Goal: Information Seeking & Learning: Learn about a topic

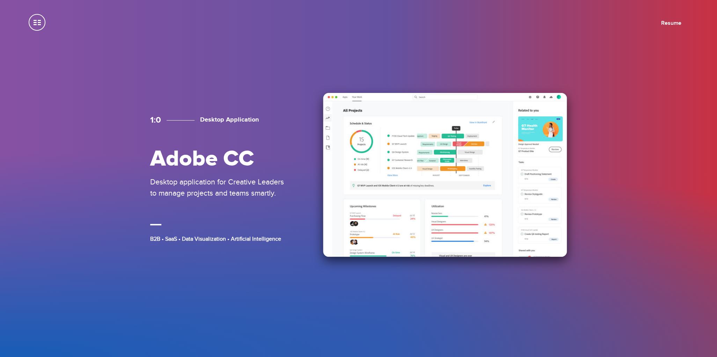
click at [390, 149] on img at bounding box center [445, 175] width 244 height 164
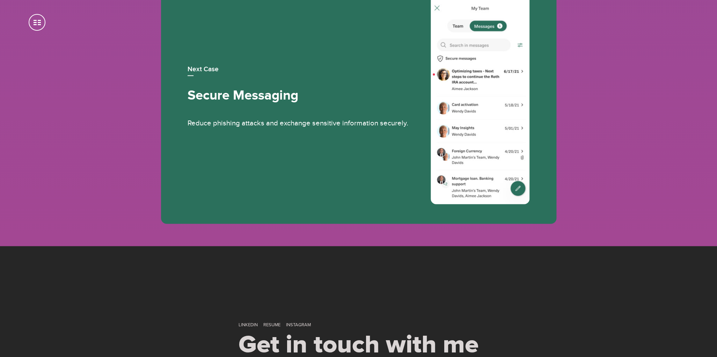
scroll to position [3666, 0]
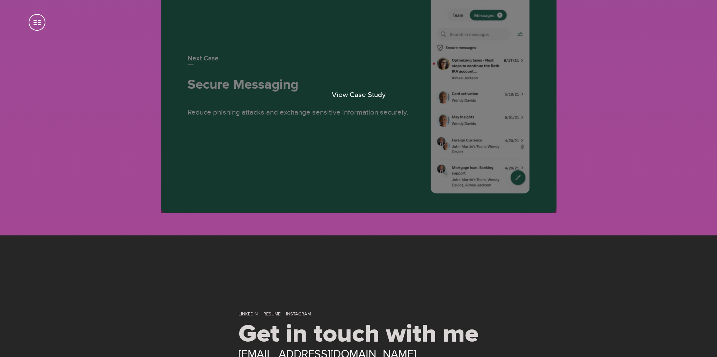
click at [377, 99] on span "View Case Study" at bounding box center [359, 95] width 54 height 9
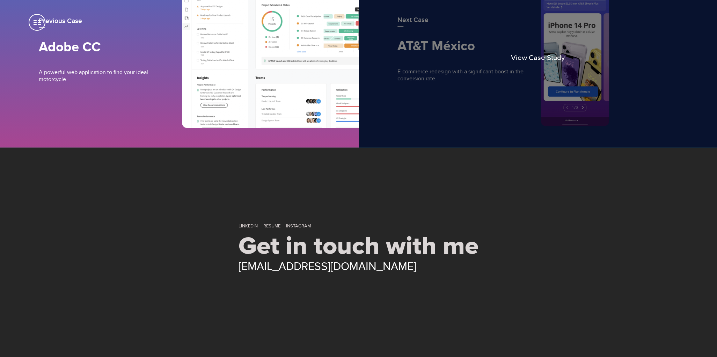
scroll to position [3535, 0]
click at [556, 98] on link "View Case Study" at bounding box center [538, 52] width 359 height 189
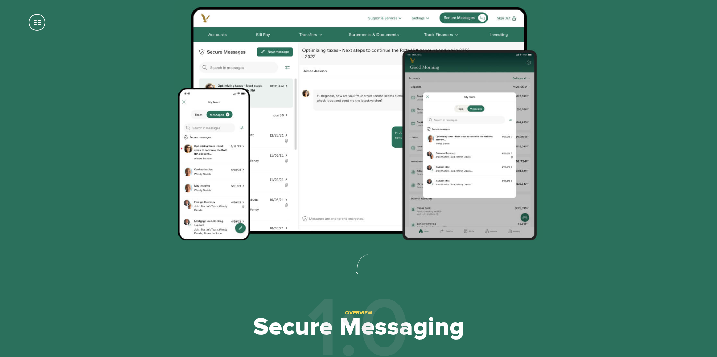
scroll to position [0, 0]
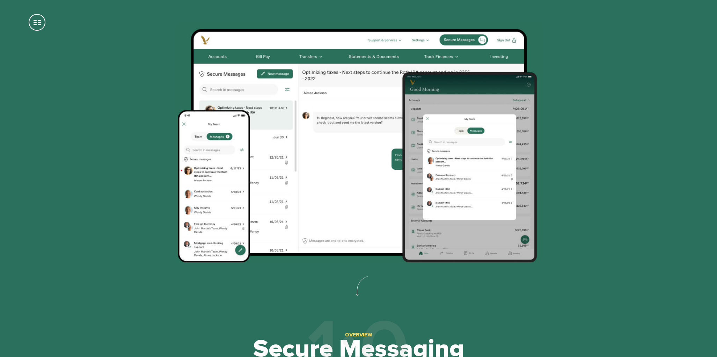
click at [29, 26] on section at bounding box center [358, 142] width 717 height 285
click at [38, 24] on span at bounding box center [37, 22] width 17 height 17
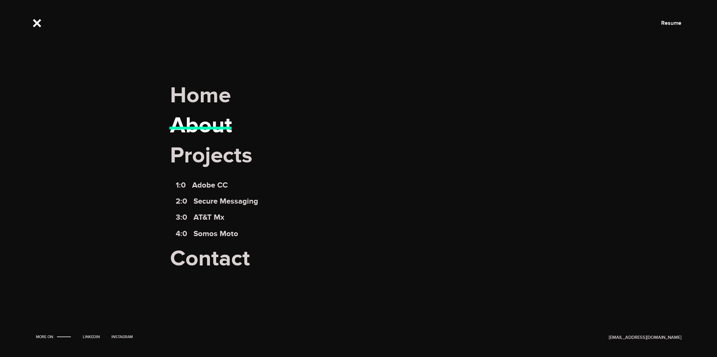
click at [208, 128] on link "About" at bounding box center [201, 125] width 62 height 27
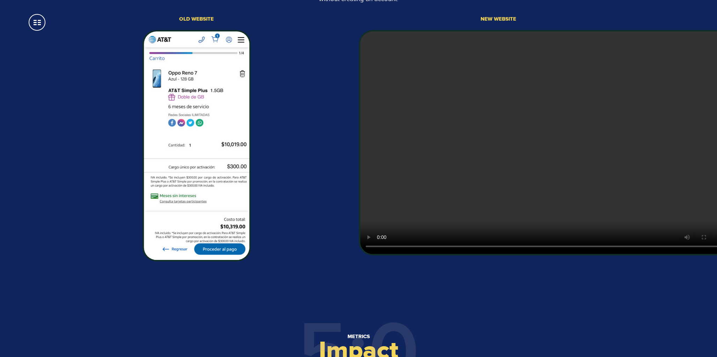
scroll to position [2862, 0]
click at [224, 246] on img at bounding box center [197, 146] width 108 height 231
drag, startPoint x: 194, startPoint y: 249, endPoint x: 209, endPoint y: 214, distance: 38.2
click at [194, 249] on img at bounding box center [197, 146] width 108 height 231
click at [216, 113] on img at bounding box center [197, 146] width 108 height 231
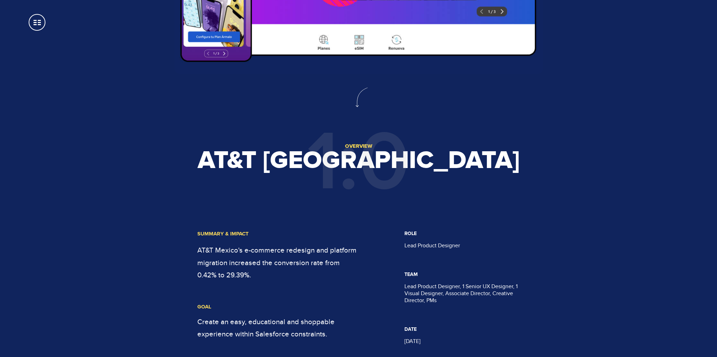
scroll to position [0, 0]
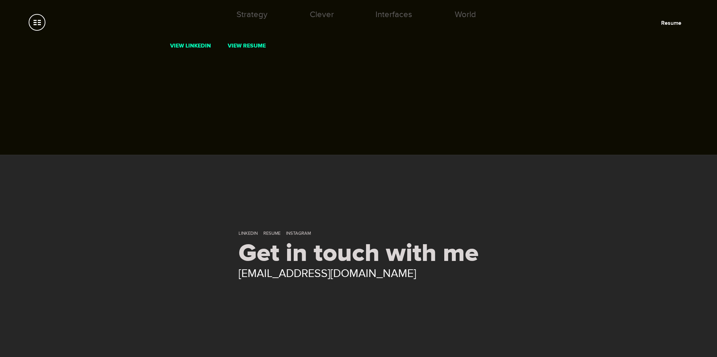
scroll to position [246, 0]
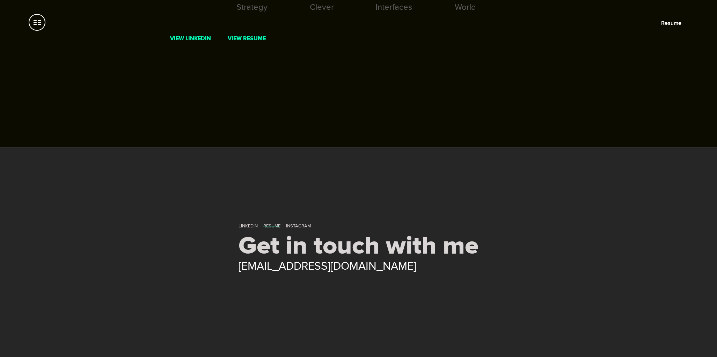
click at [266, 225] on link "Resume" at bounding box center [272, 226] width 17 height 6
click at [204, 35] on link "View LinkedIn" at bounding box center [190, 38] width 41 height 7
click at [37, 26] on span at bounding box center [37, 22] width 17 height 17
